Goal: Transaction & Acquisition: Obtain resource

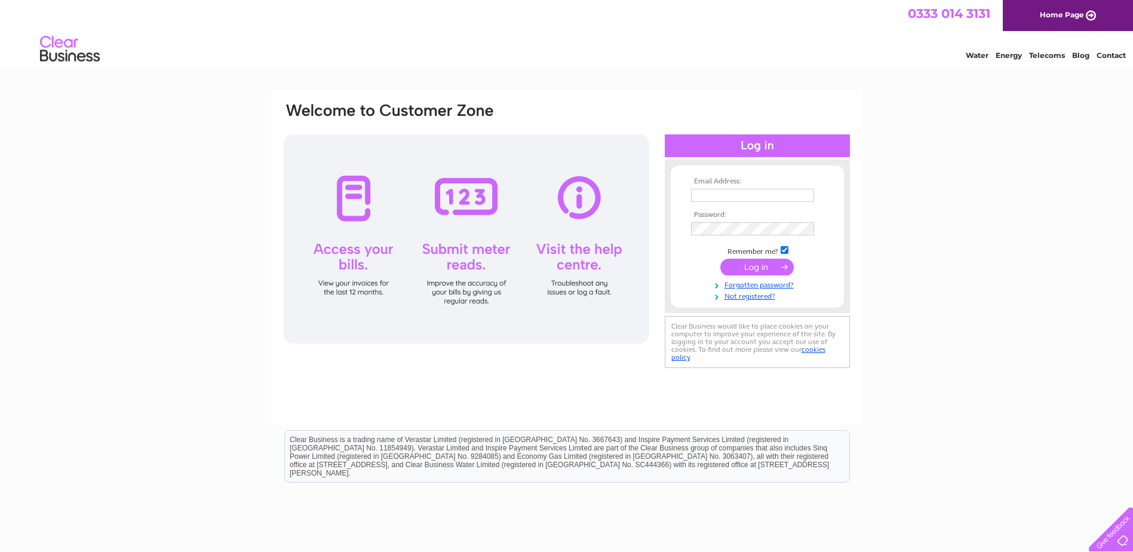
click at [755, 193] on input "text" at bounding box center [752, 195] width 123 height 13
type input "agraham@omnigroup.co.uk"
click at [752, 269] on input "submit" at bounding box center [756, 268] width 73 height 17
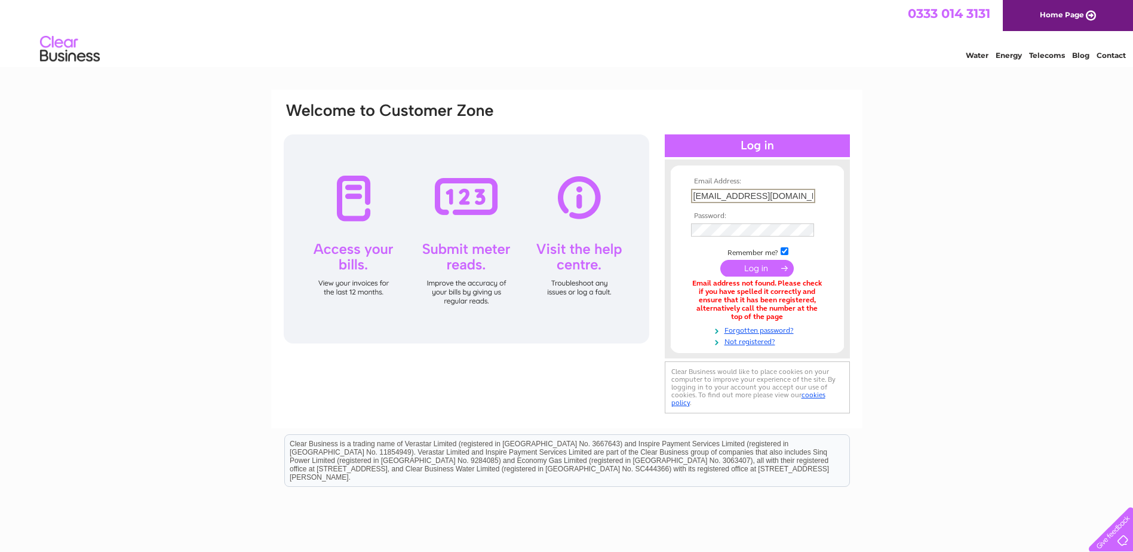
drag, startPoint x: 801, startPoint y: 193, endPoint x: 737, endPoint y: 195, distance: 63.9
click at [737, 195] on input "agraham@omnigroup.co.uk" at bounding box center [753, 196] width 124 height 14
type input "agraham@cvdltd.co.uk"
click at [753, 264] on input "submit" at bounding box center [756, 268] width 73 height 17
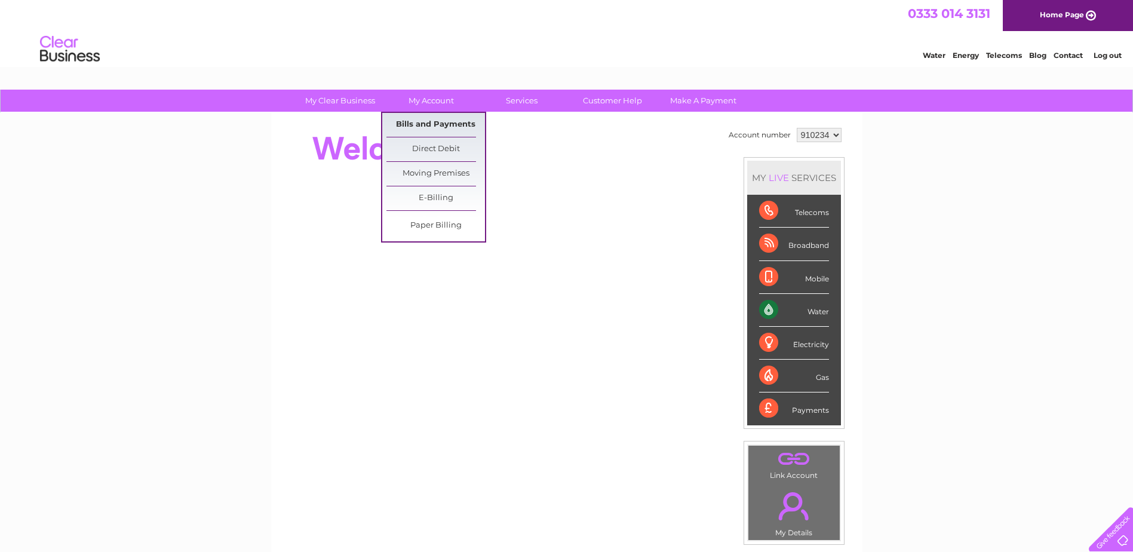
click at [420, 119] on link "Bills and Payments" at bounding box center [435, 125] width 99 height 24
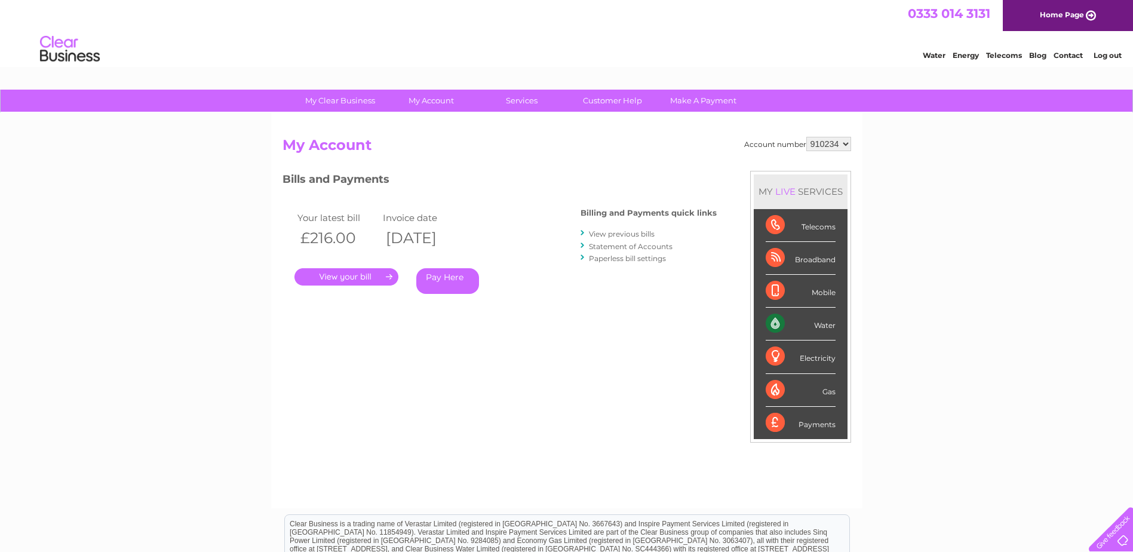
click at [361, 278] on link "." at bounding box center [346, 276] width 104 height 17
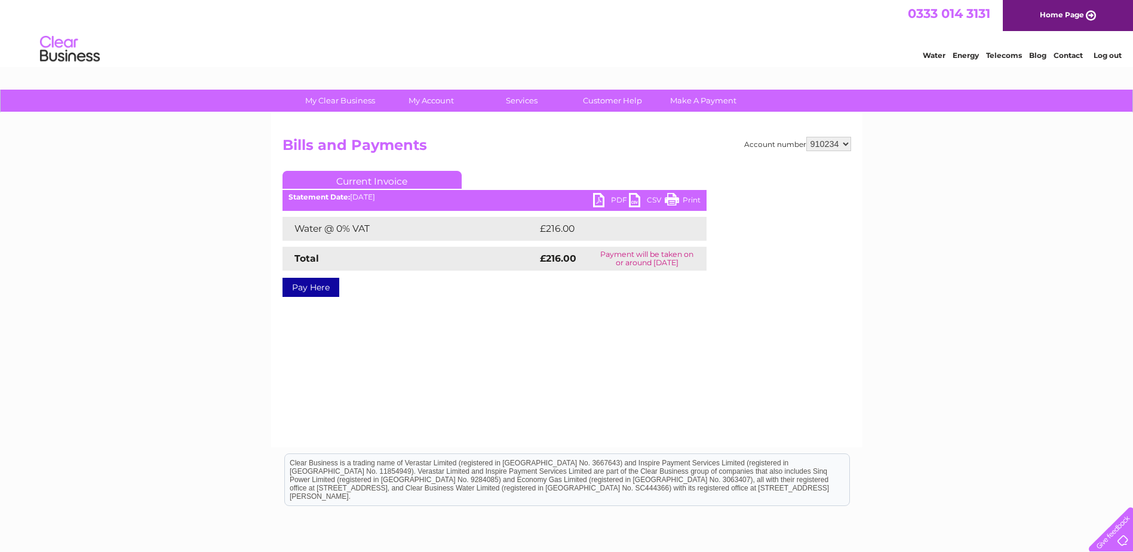
click at [616, 194] on link "PDF" at bounding box center [611, 201] width 36 height 17
